Goal: Task Accomplishment & Management: Manage account settings

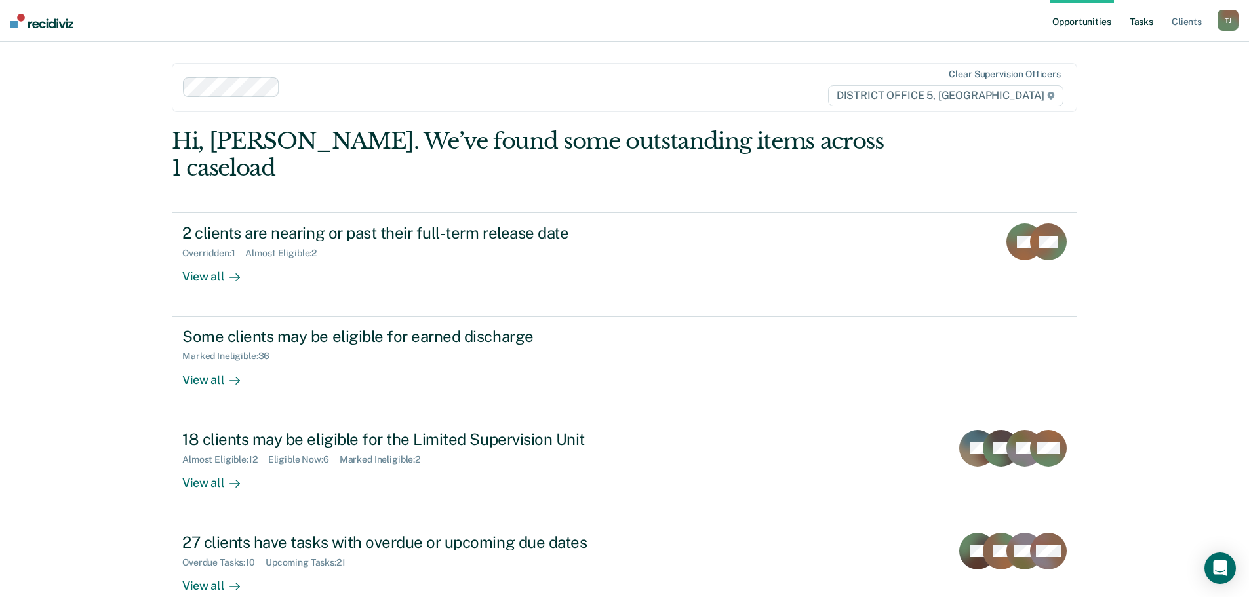
click at [1156, 19] on link "Tasks" at bounding box center [1141, 21] width 29 height 42
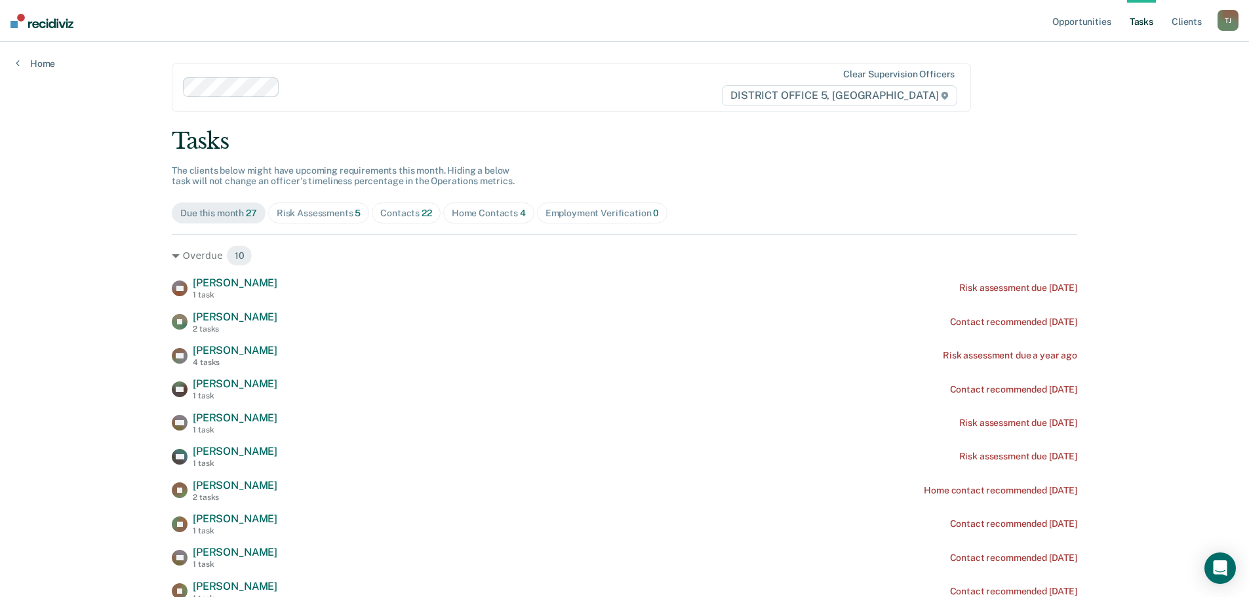
click at [604, 217] on div "Employment Verification 0" at bounding box center [603, 213] width 114 height 11
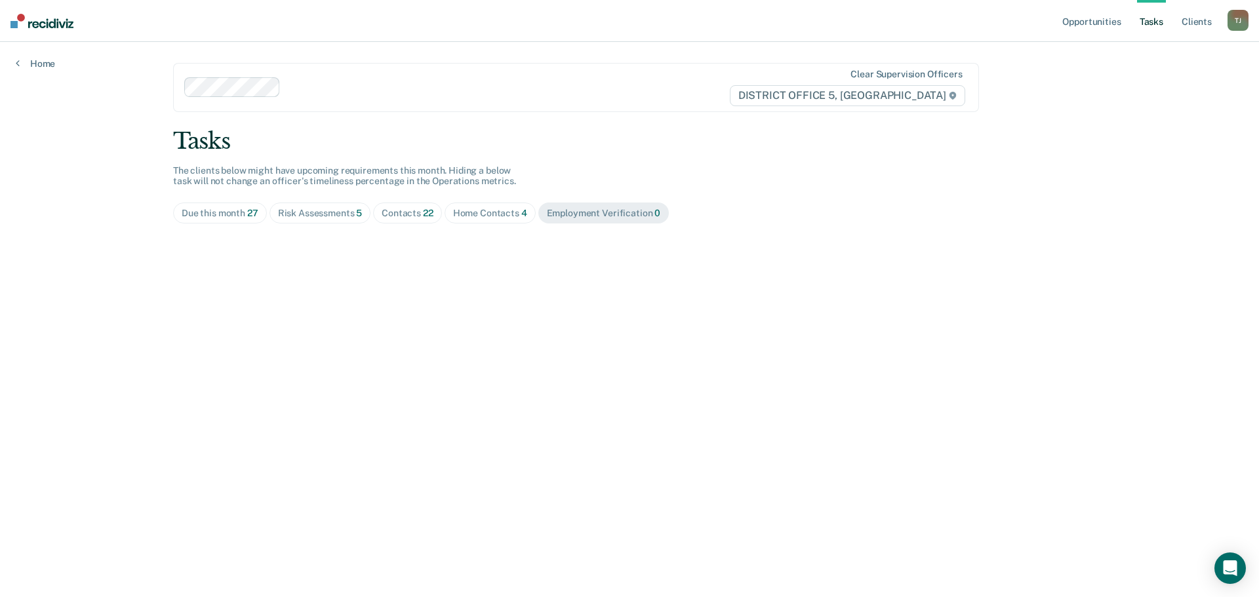
click at [502, 210] on div "Home Contacts 4" at bounding box center [490, 213] width 74 height 11
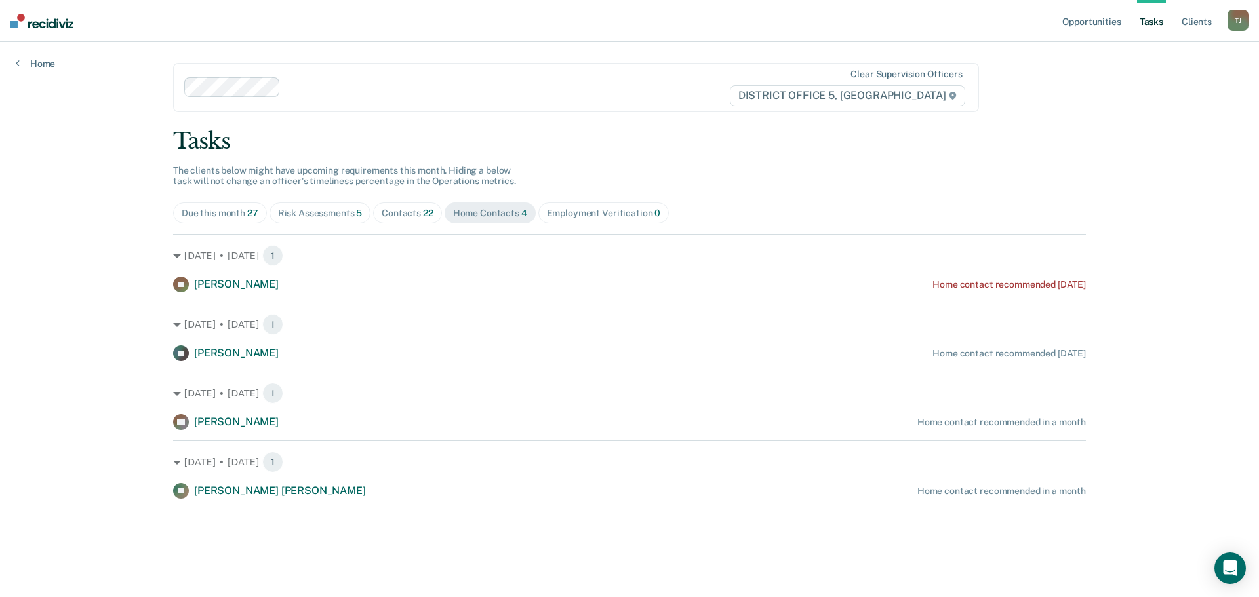
click at [399, 212] on div "Contacts 22" at bounding box center [408, 213] width 52 height 11
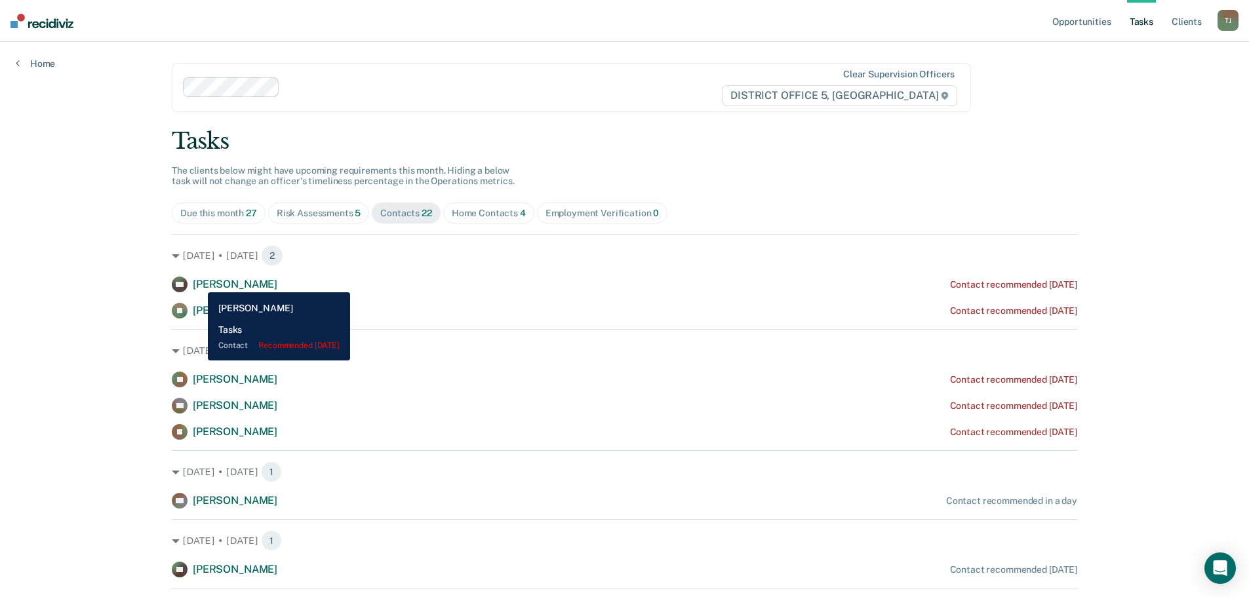
click at [198, 283] on span "[PERSON_NAME]" at bounding box center [235, 284] width 85 height 12
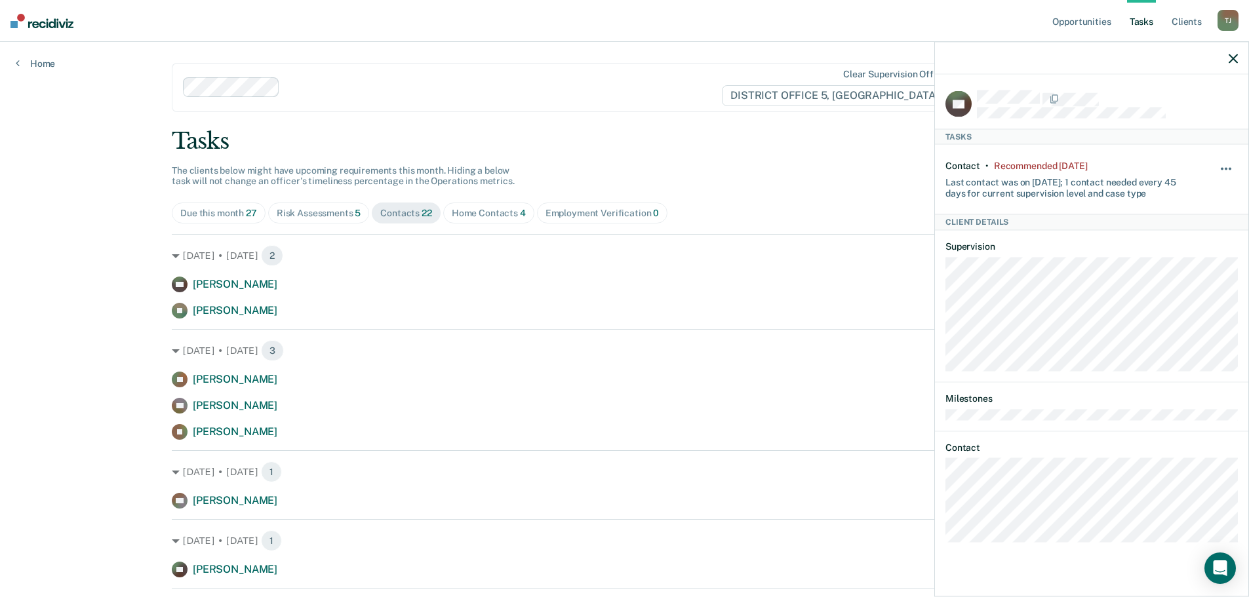
click at [1225, 170] on button "button" at bounding box center [1227, 175] width 22 height 21
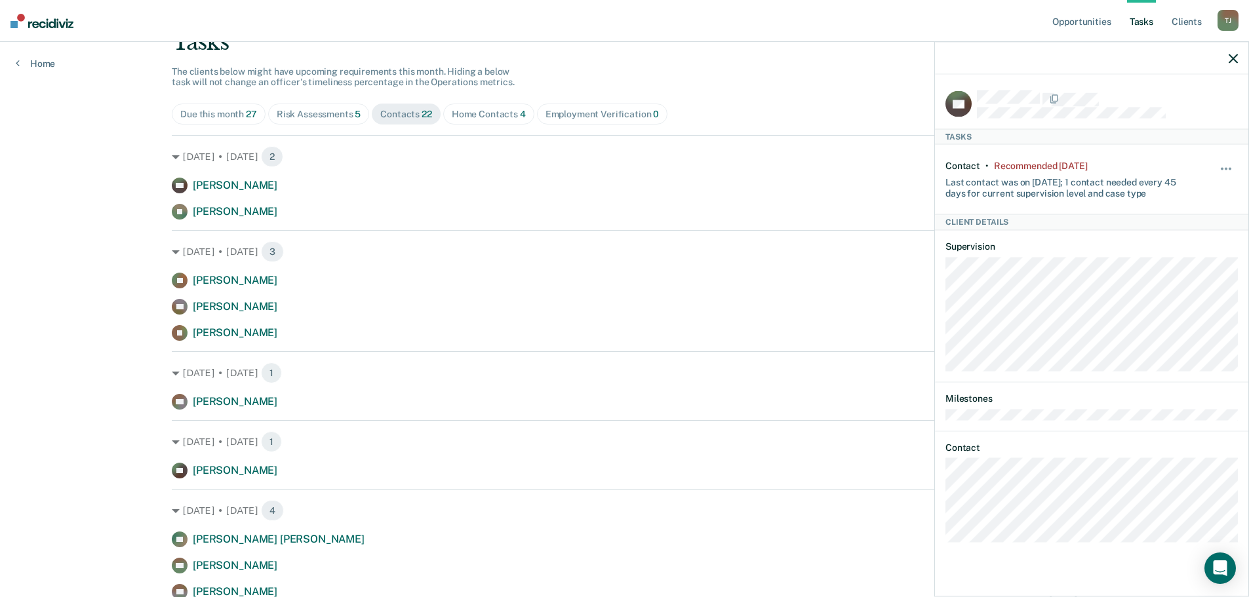
scroll to position [66, 0]
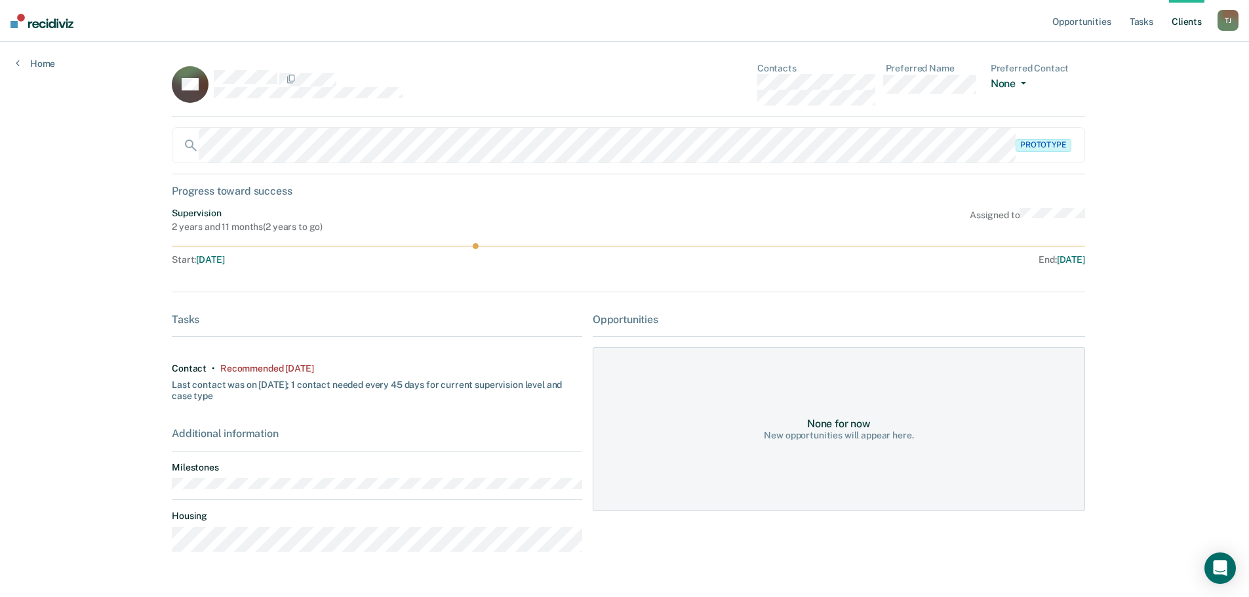
click at [1016, 85] on span "button" at bounding box center [1021, 83] width 10 height 3
click at [1220, 85] on div "Opportunities Tasks Client s [PERSON_NAME] Profile How it works Log Out Home BG…" at bounding box center [624, 315] width 1249 height 631
click at [43, 64] on link "Home" at bounding box center [35, 64] width 39 height 12
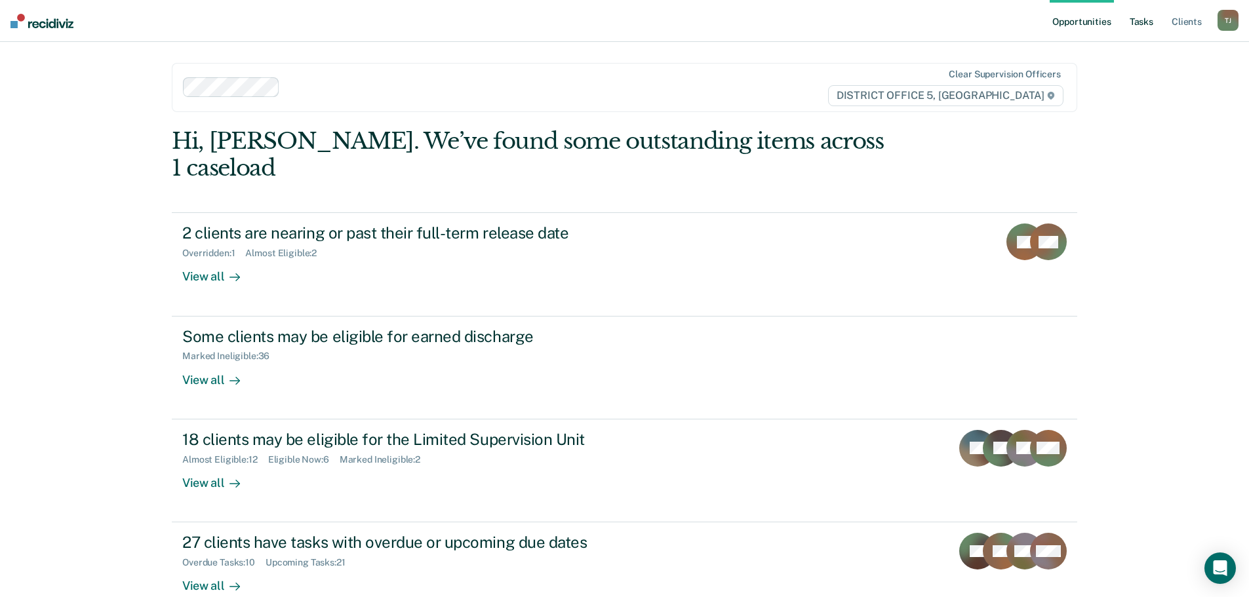
click at [1137, 21] on link "Tasks" at bounding box center [1141, 21] width 29 height 42
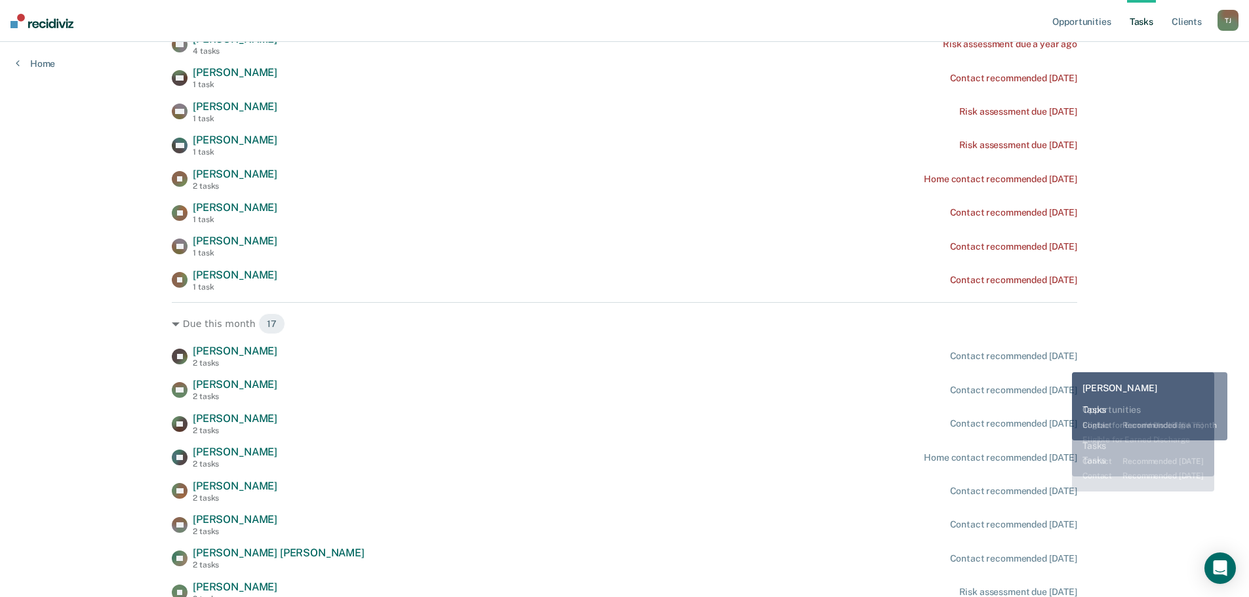
scroll to position [281, 0]
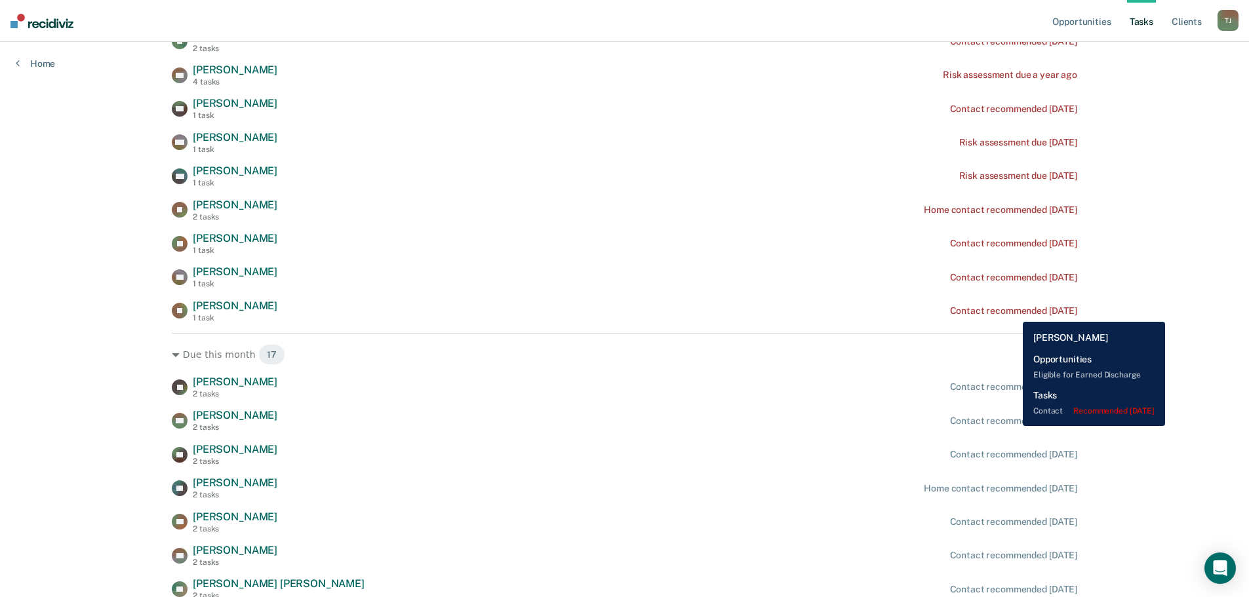
click at [1013, 312] on div "Contact recommended [DATE]" at bounding box center [1013, 311] width 127 height 11
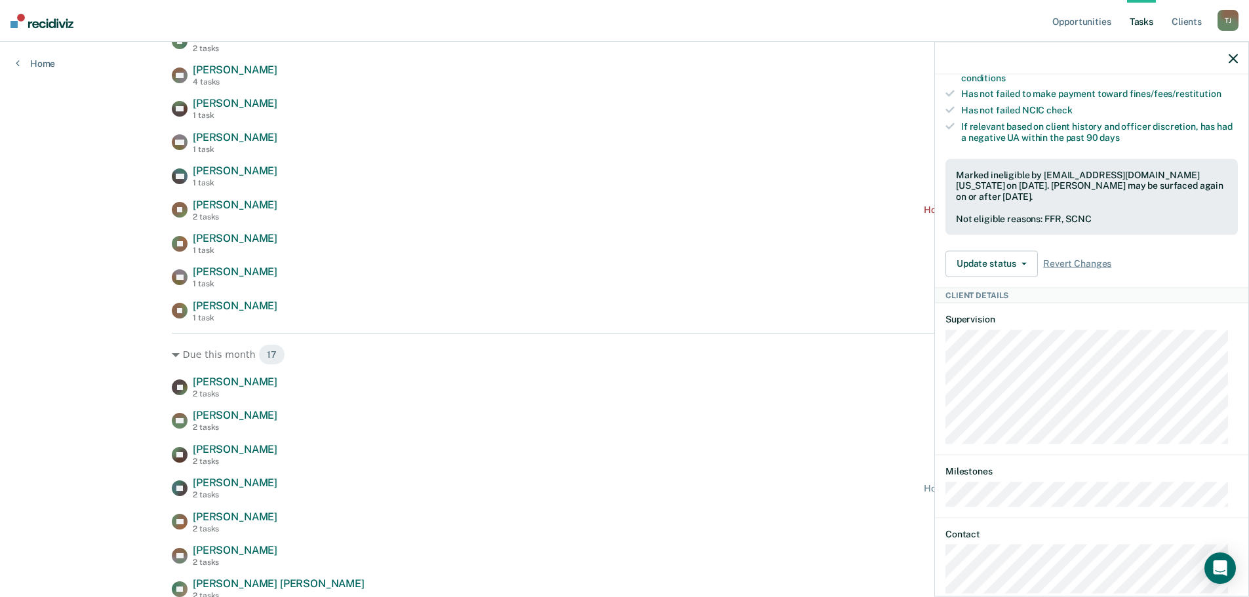
scroll to position [328, 0]
click at [1002, 262] on button "Update status" at bounding box center [992, 262] width 92 height 26
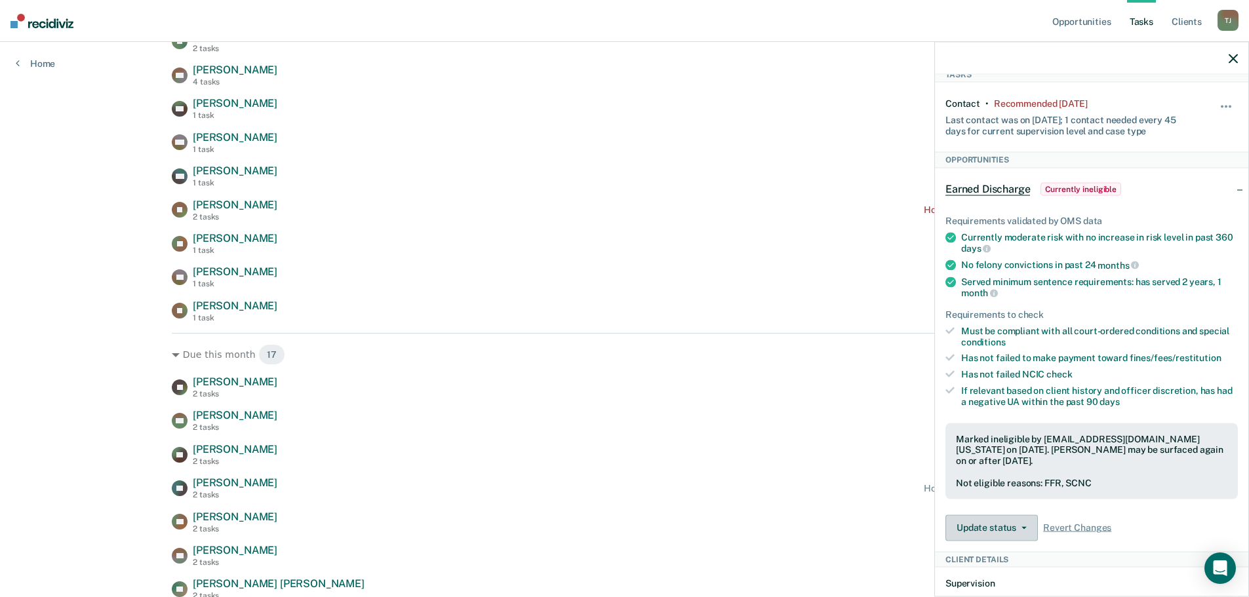
scroll to position [59, 0]
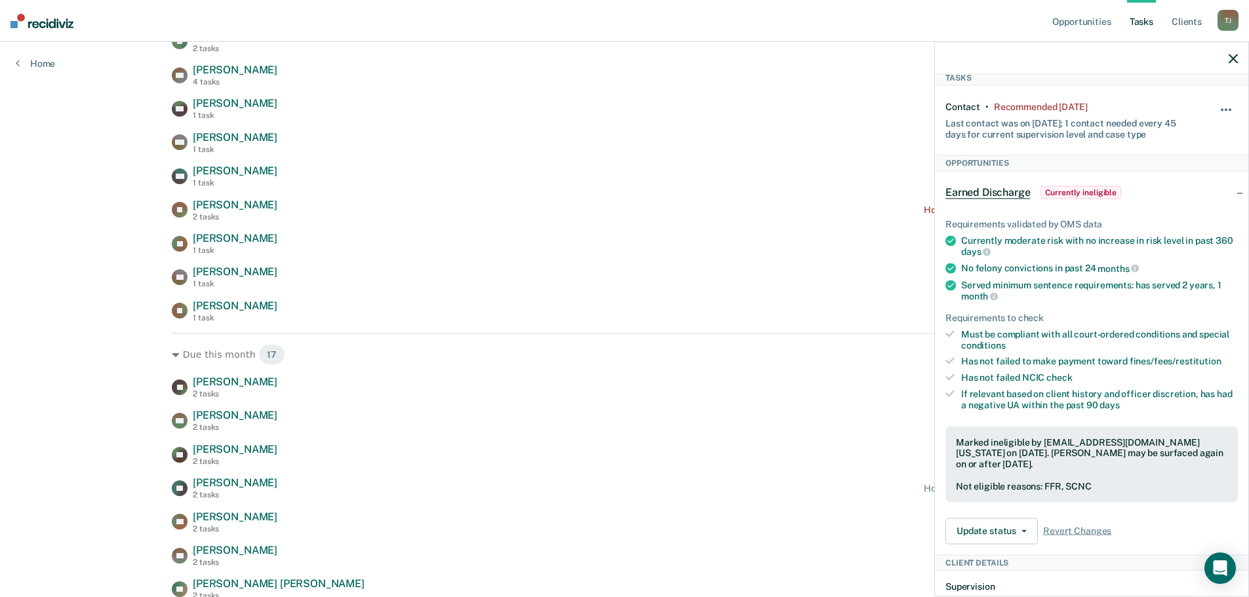
click at [1218, 106] on button "button" at bounding box center [1227, 116] width 22 height 21
click at [1216, 108] on button "button" at bounding box center [1227, 116] width 22 height 21
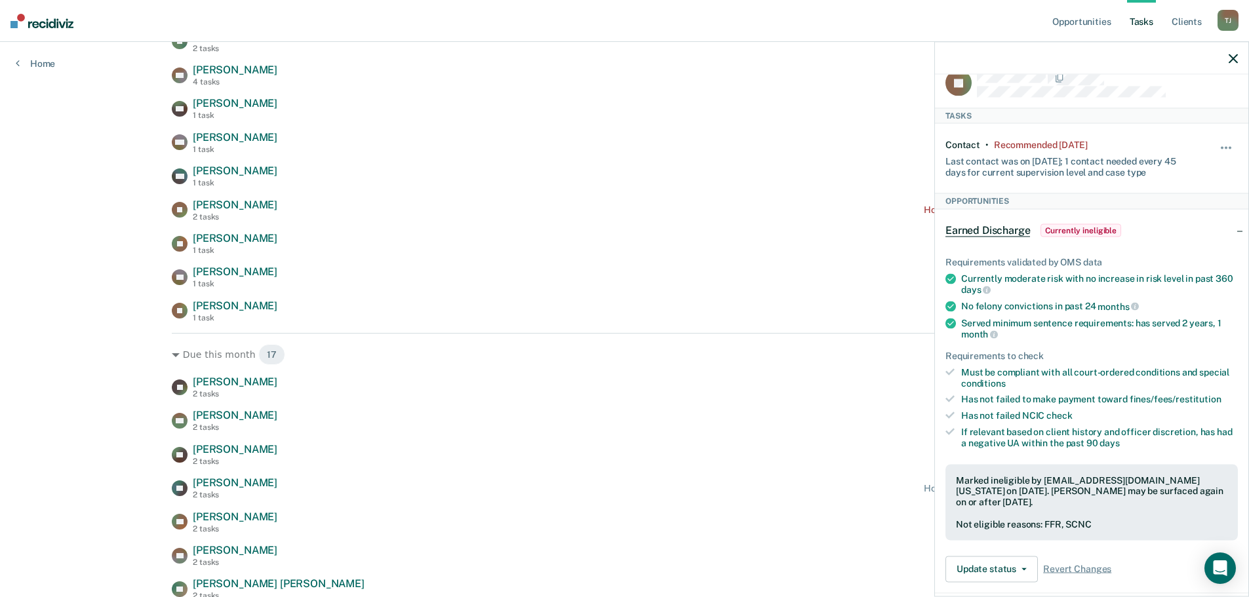
scroll to position [0, 0]
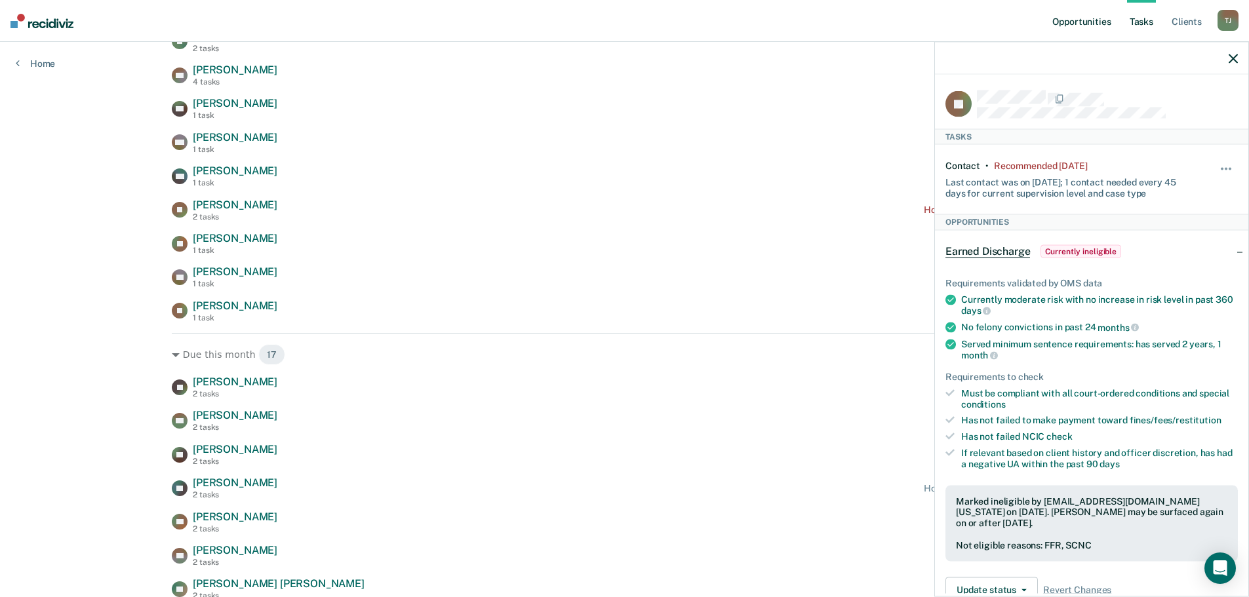
click at [1062, 21] on link "Opportunities" at bounding box center [1082, 21] width 64 height 42
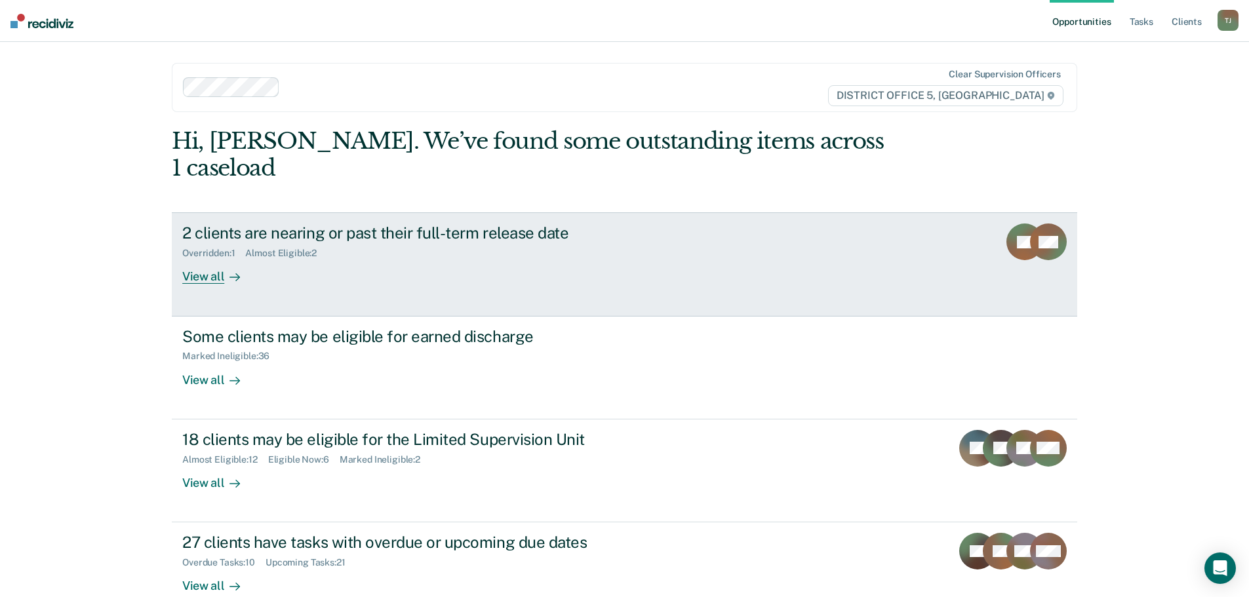
click at [660, 224] on div "2 clients are nearing or past their full-term release date Overridden : 1 Almos…" at bounding box center [428, 254] width 492 height 60
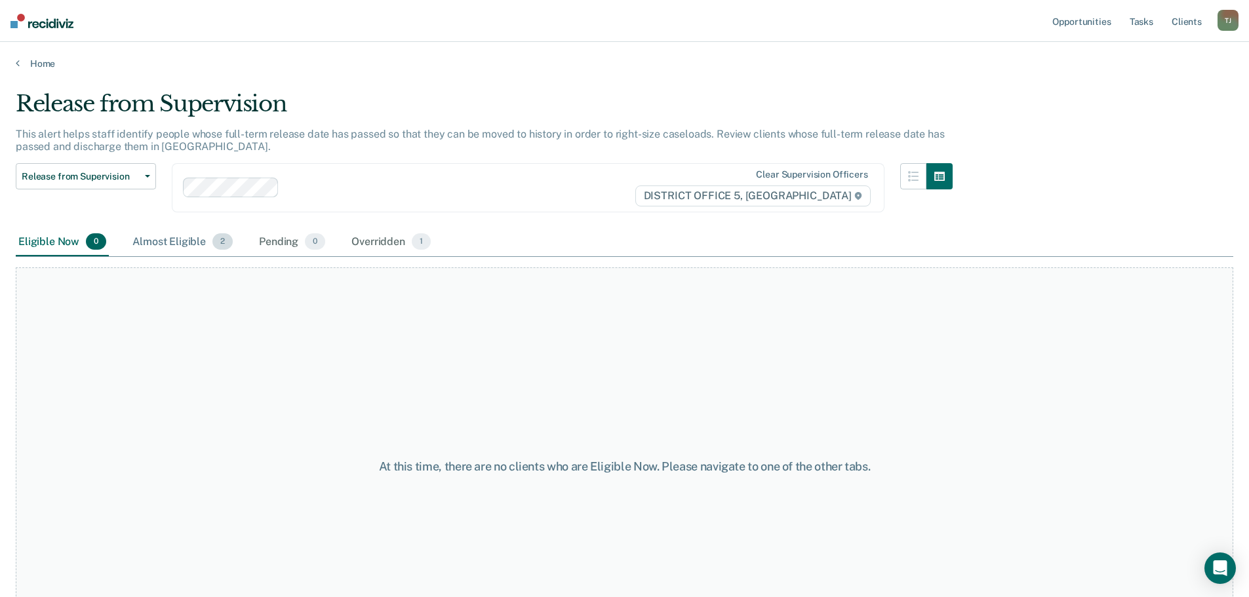
click at [184, 234] on div "Almost Eligible 2" at bounding box center [183, 242] width 106 height 29
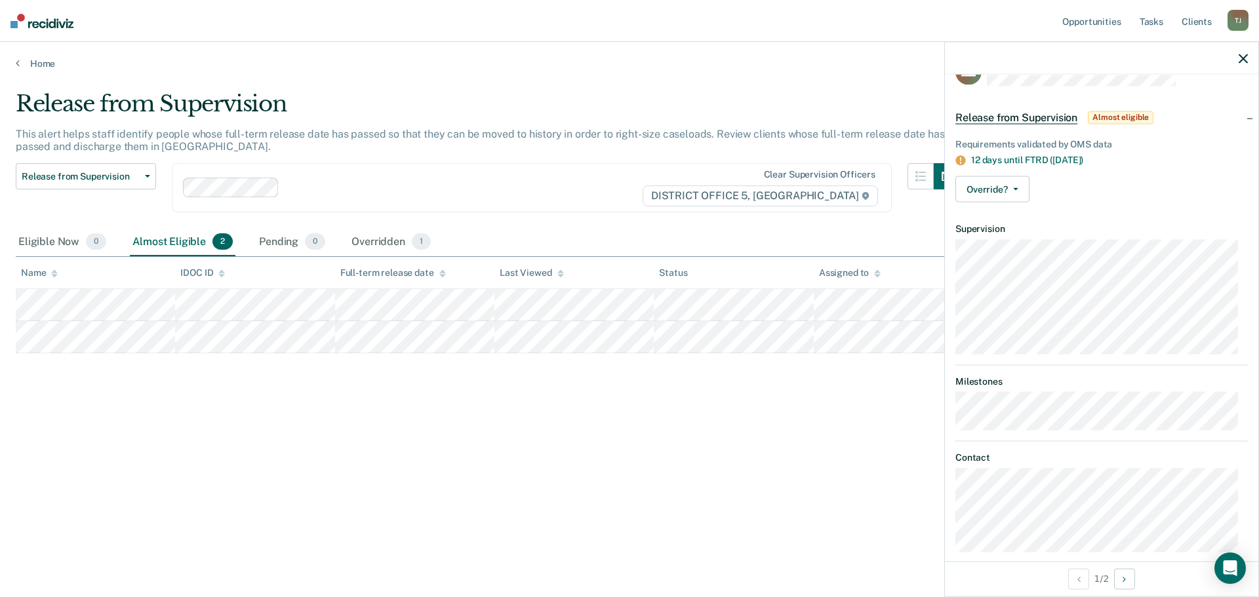
scroll to position [48, 0]
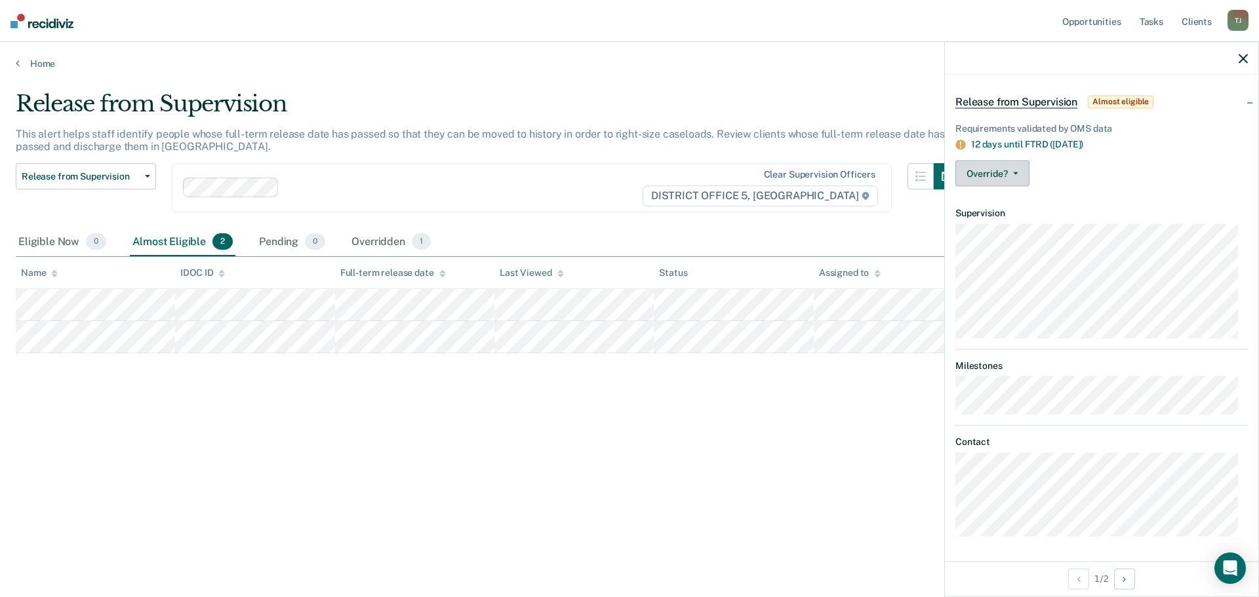
click at [1008, 177] on button "Override?" at bounding box center [992, 174] width 74 height 26
click at [1185, 205] on article "DM Release from Supervision Almost eligible Requirements validated by OMS data …" at bounding box center [1101, 290] width 292 height 494
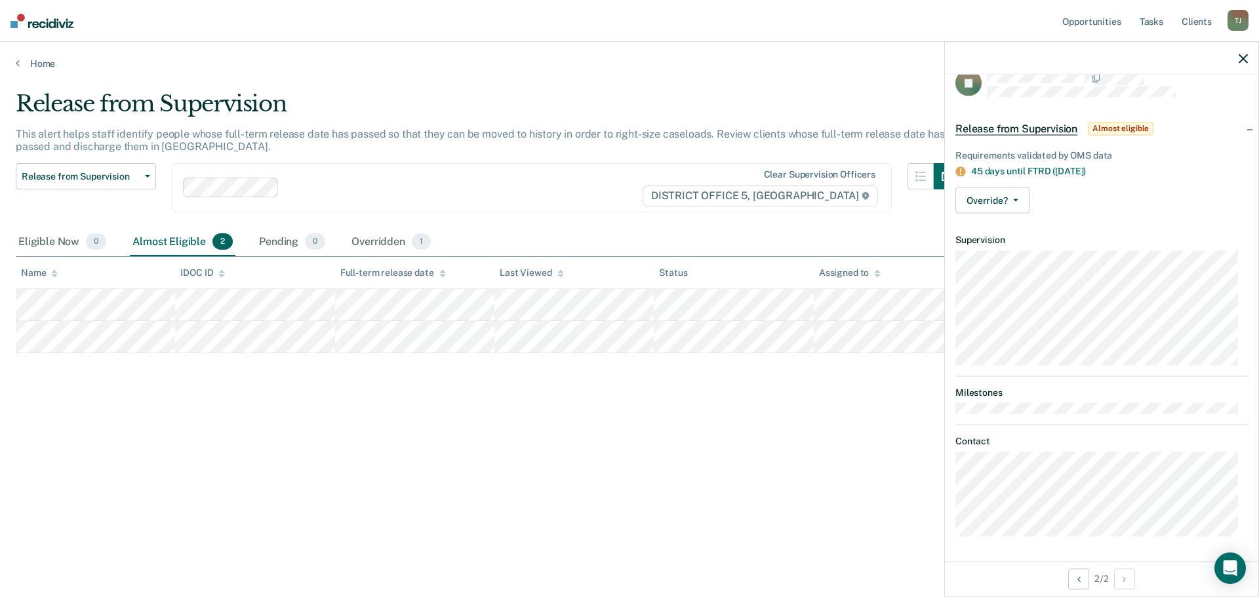
click at [1243, 127] on div "Release from Supervision Almost eligible" at bounding box center [1101, 129] width 313 height 42
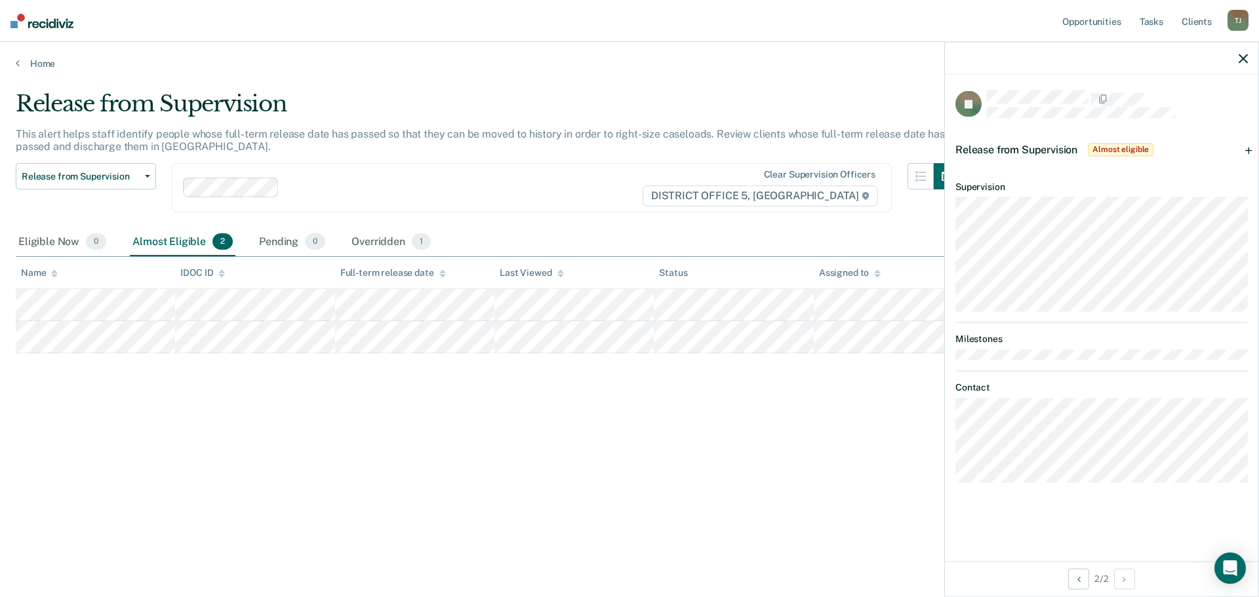
scroll to position [0, 0]
click at [1252, 147] on div "Release from Supervision Almost eligible" at bounding box center [1101, 150] width 313 height 42
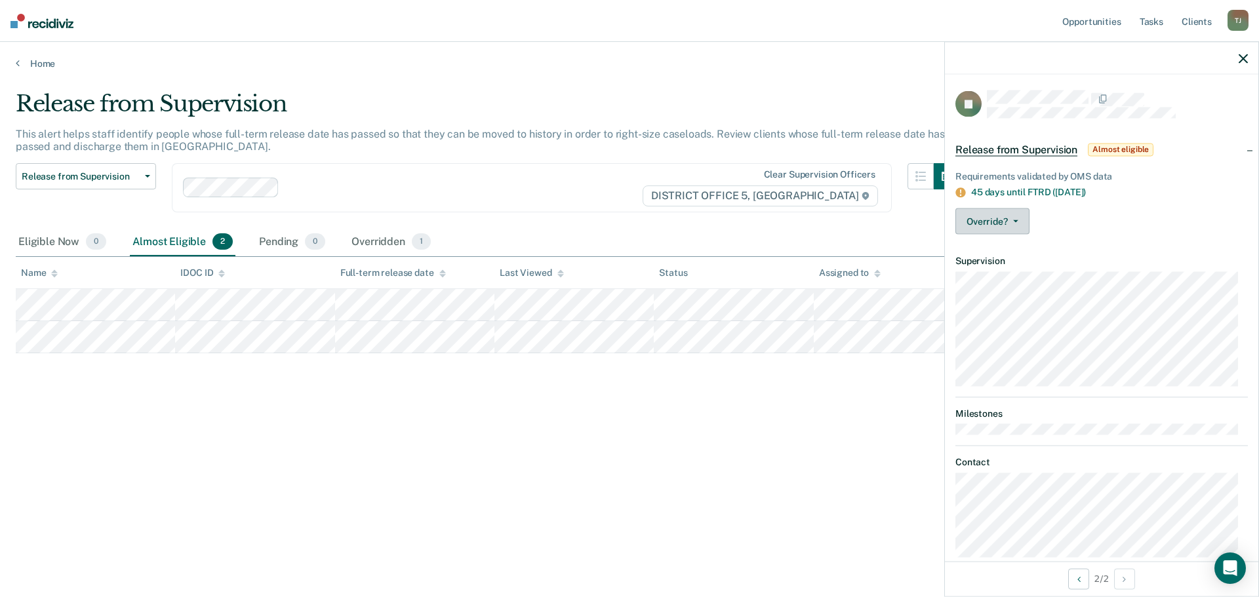
click at [1010, 220] on span "button" at bounding box center [1013, 221] width 10 height 3
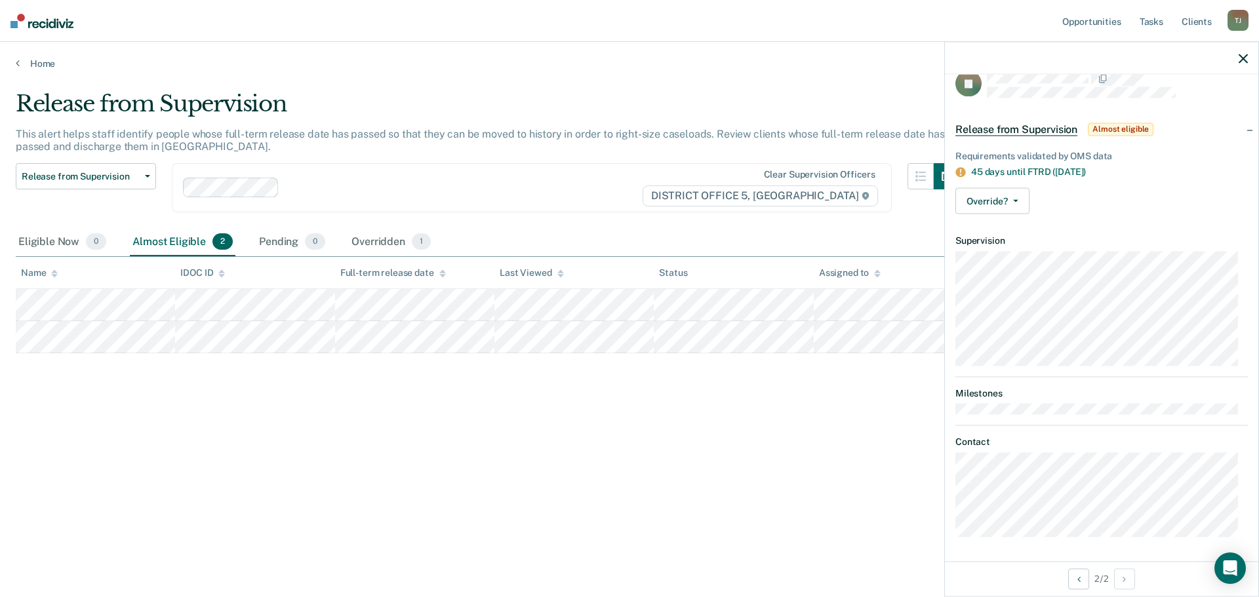
click at [1245, 53] on button "button" at bounding box center [1243, 57] width 9 height 11
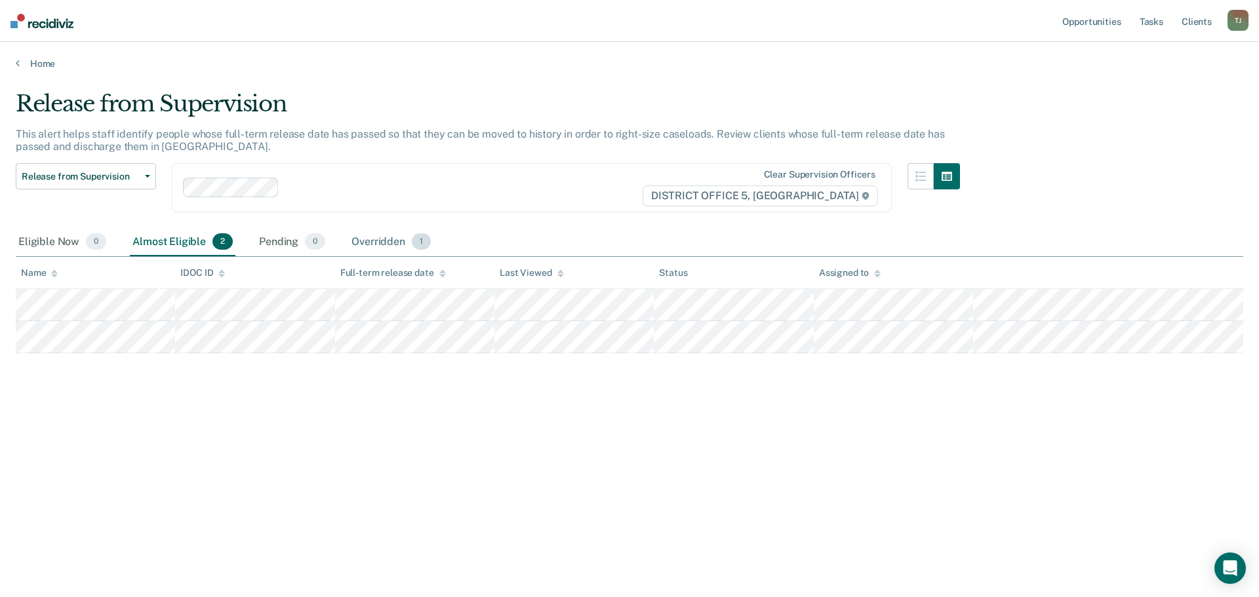
click at [383, 236] on div "Overridden 1" at bounding box center [391, 242] width 85 height 29
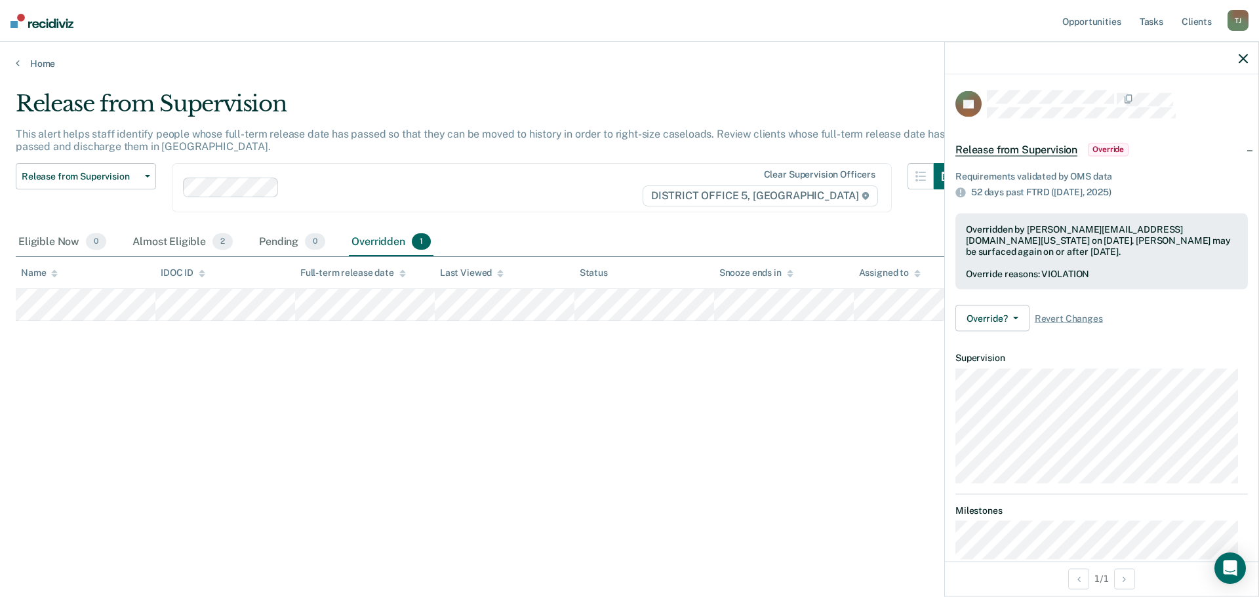
click at [1243, 60] on icon "button" at bounding box center [1243, 58] width 9 height 9
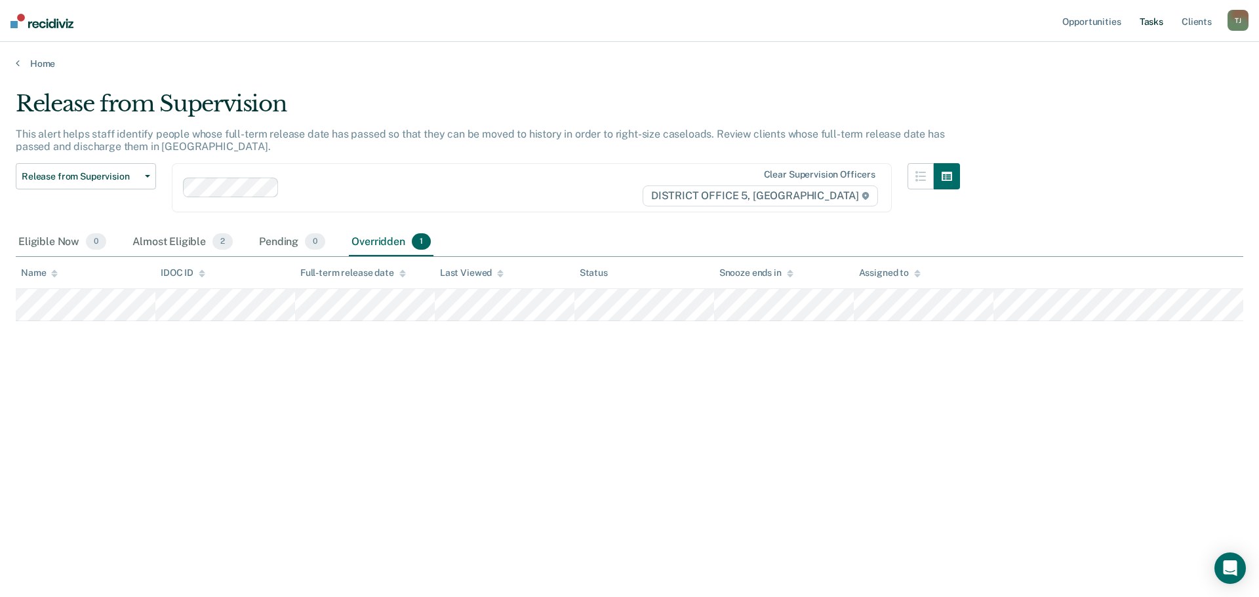
click at [1151, 26] on link "Tasks" at bounding box center [1151, 21] width 29 height 42
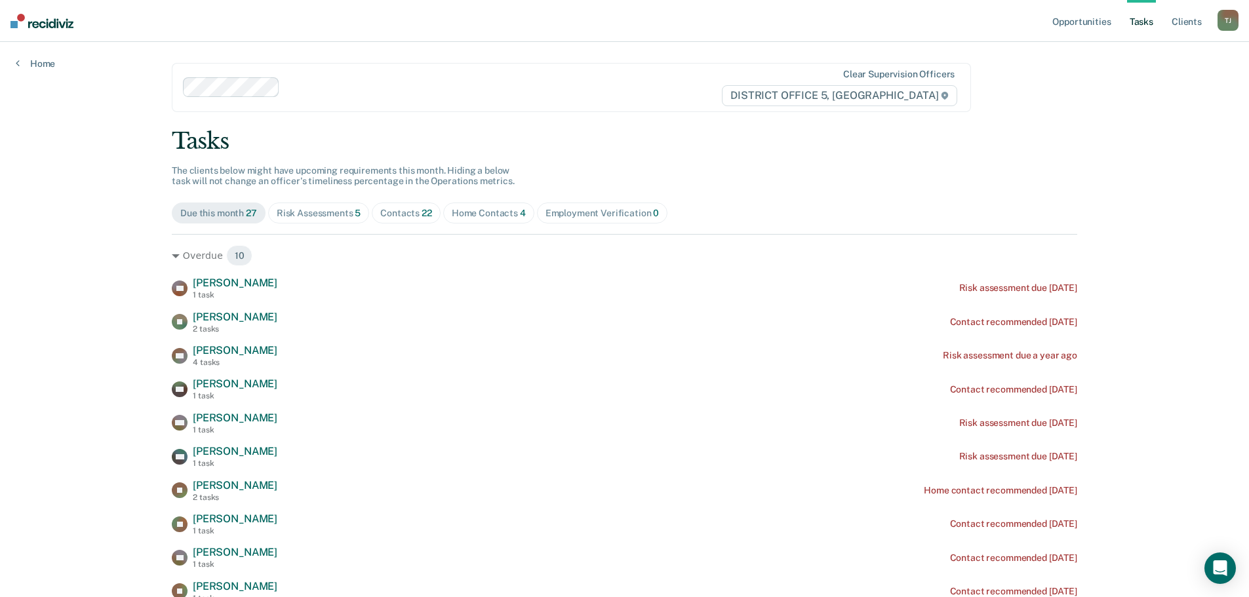
click at [426, 216] on span "22" at bounding box center [427, 213] width 10 height 10
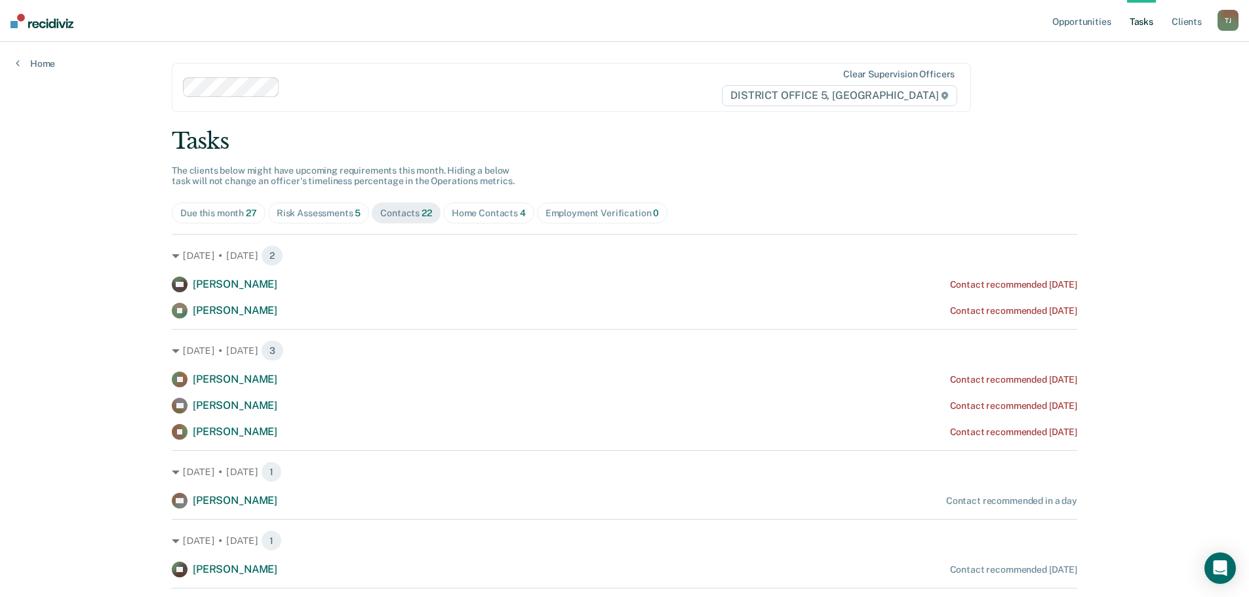
click at [470, 209] on div "Home Contacts 4" at bounding box center [489, 213] width 74 height 11
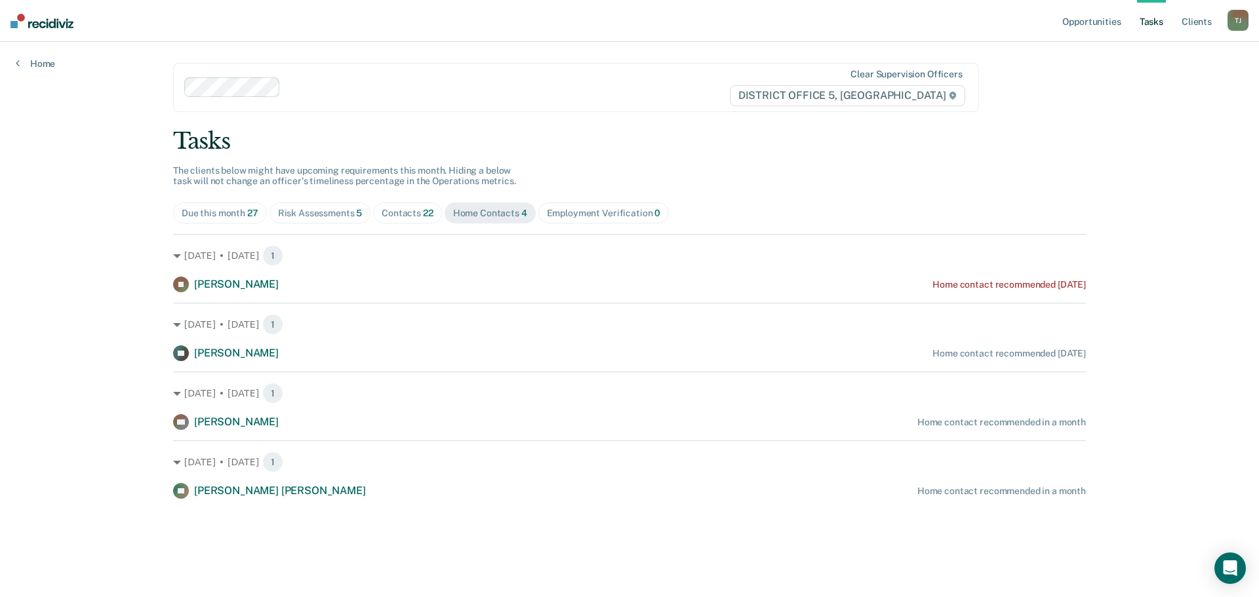
click at [203, 214] on div "Due this month 27" at bounding box center [220, 213] width 77 height 11
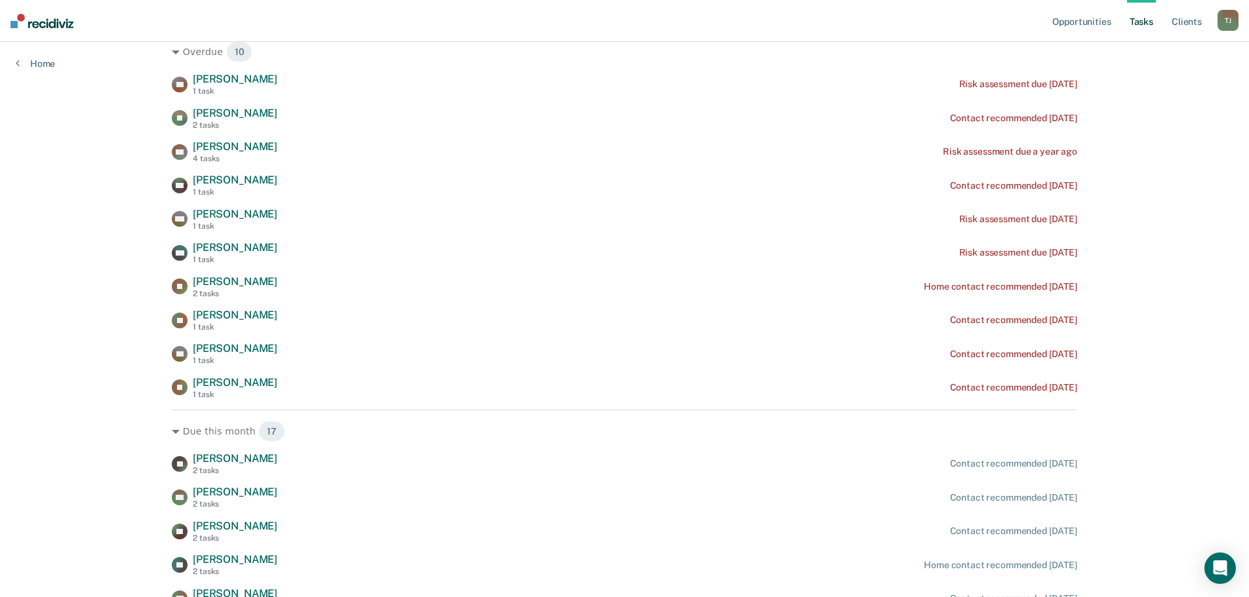
scroll to position [84, 0]
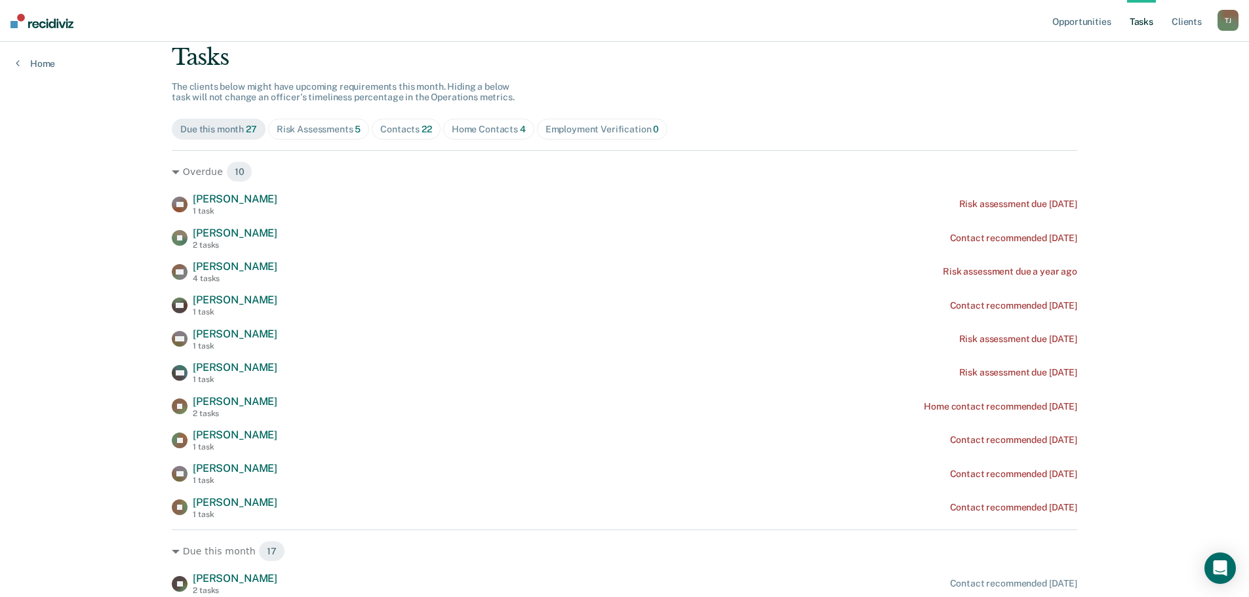
click at [302, 135] on span "Risk Assessments 5" at bounding box center [319, 129] width 102 height 21
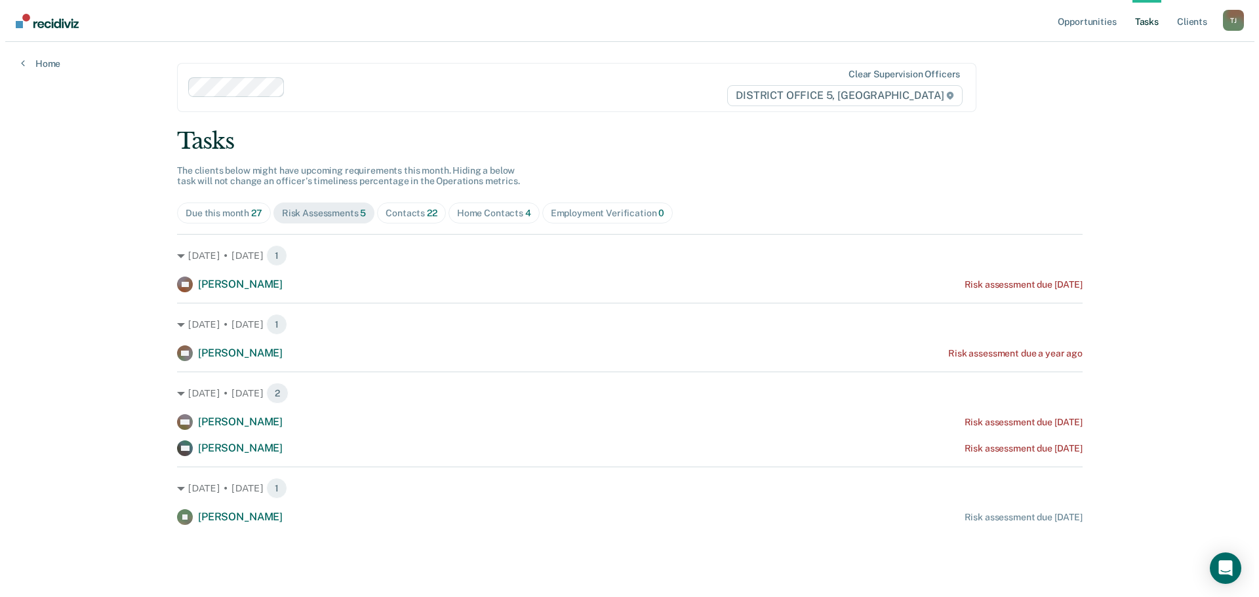
scroll to position [0, 0]
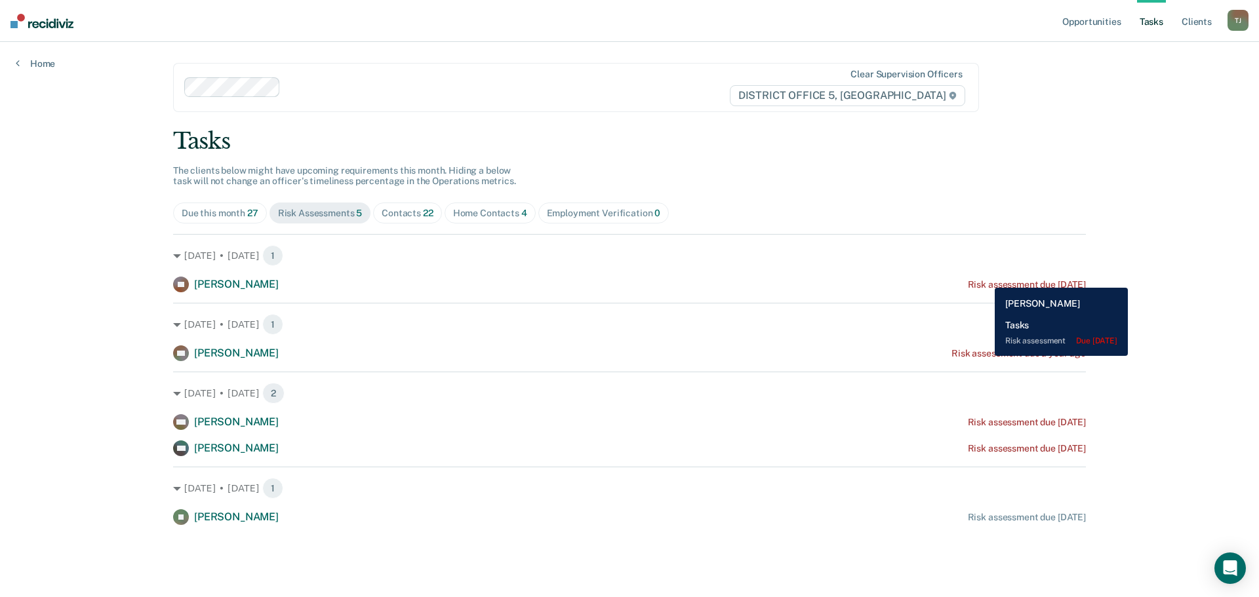
click at [985, 278] on div "SB [PERSON_NAME] Risk assessment due [DATE]" at bounding box center [629, 285] width 913 height 16
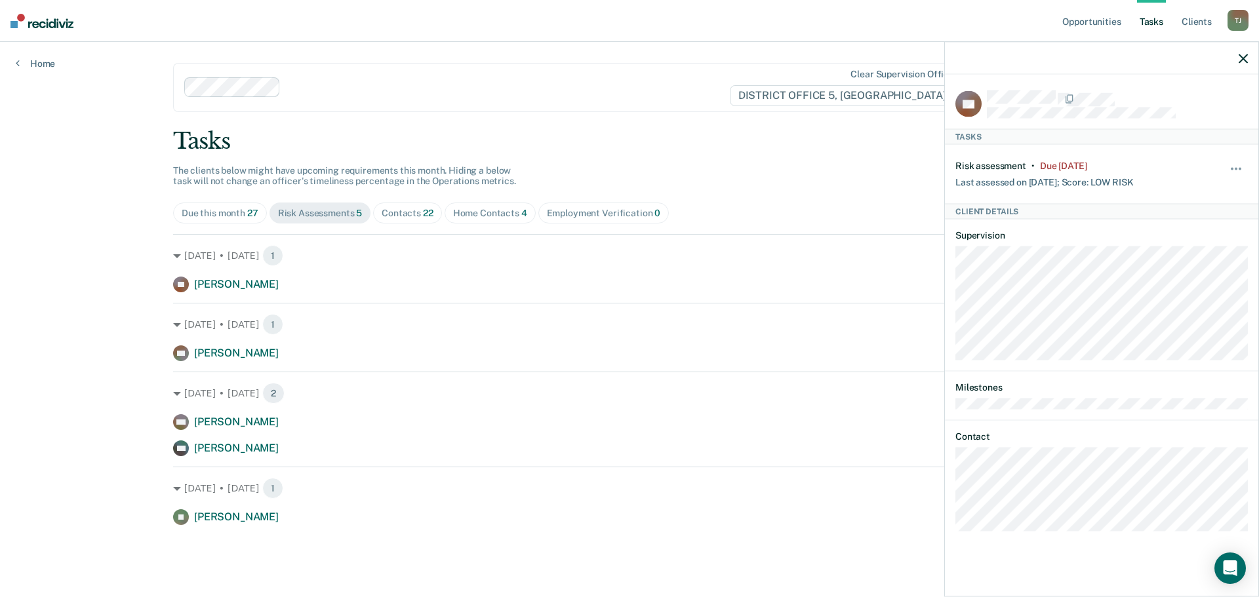
click at [1238, 163] on div "Hide from tasks list for... 7 days 30 days 90 days" at bounding box center [1236, 175] width 22 height 28
click at [794, 157] on div "Tasks The clients below might have upcoming requirements this month. Hiding a b…" at bounding box center [629, 326] width 913 height 397
click at [1246, 56] on icon "button" at bounding box center [1243, 58] width 9 height 9
